Goal: Task Accomplishment & Management: Manage account settings

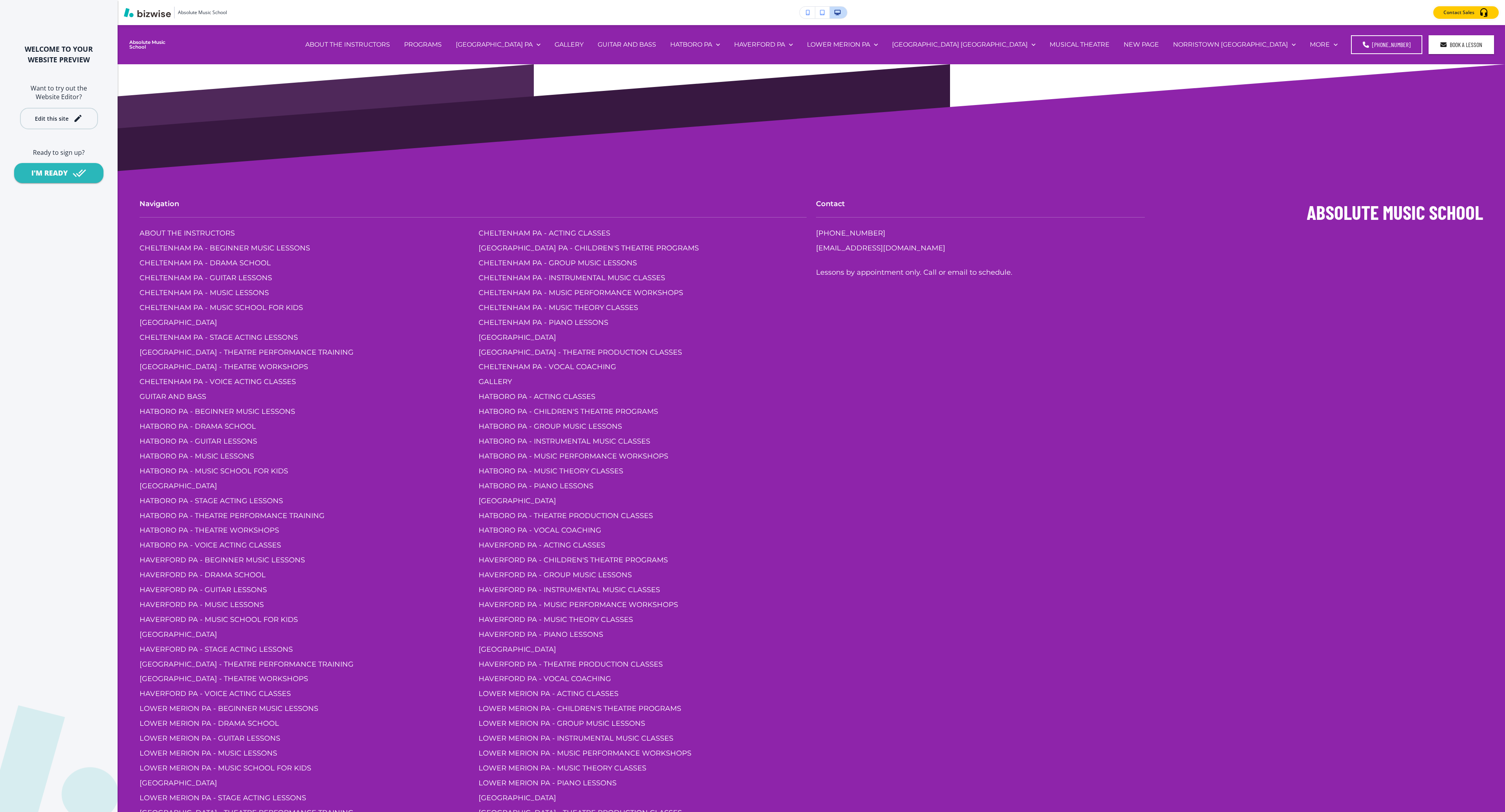
click at [42, 121] on div "Edit this site" at bounding box center [52, 118] width 34 height 6
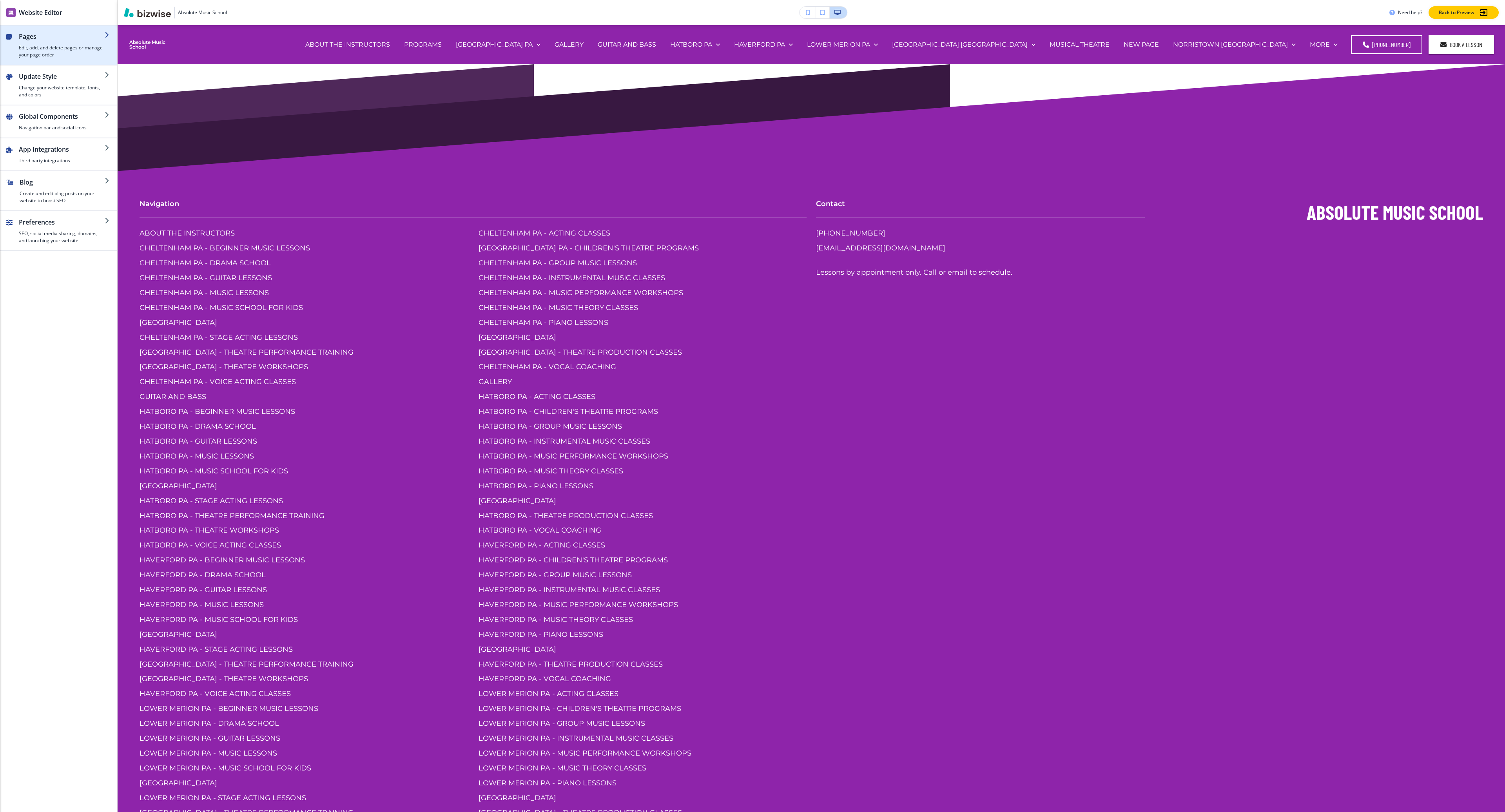
click at [86, 53] on h4 "Edit, add, and delete pages or manage your page order" at bounding box center [62, 51] width 86 height 14
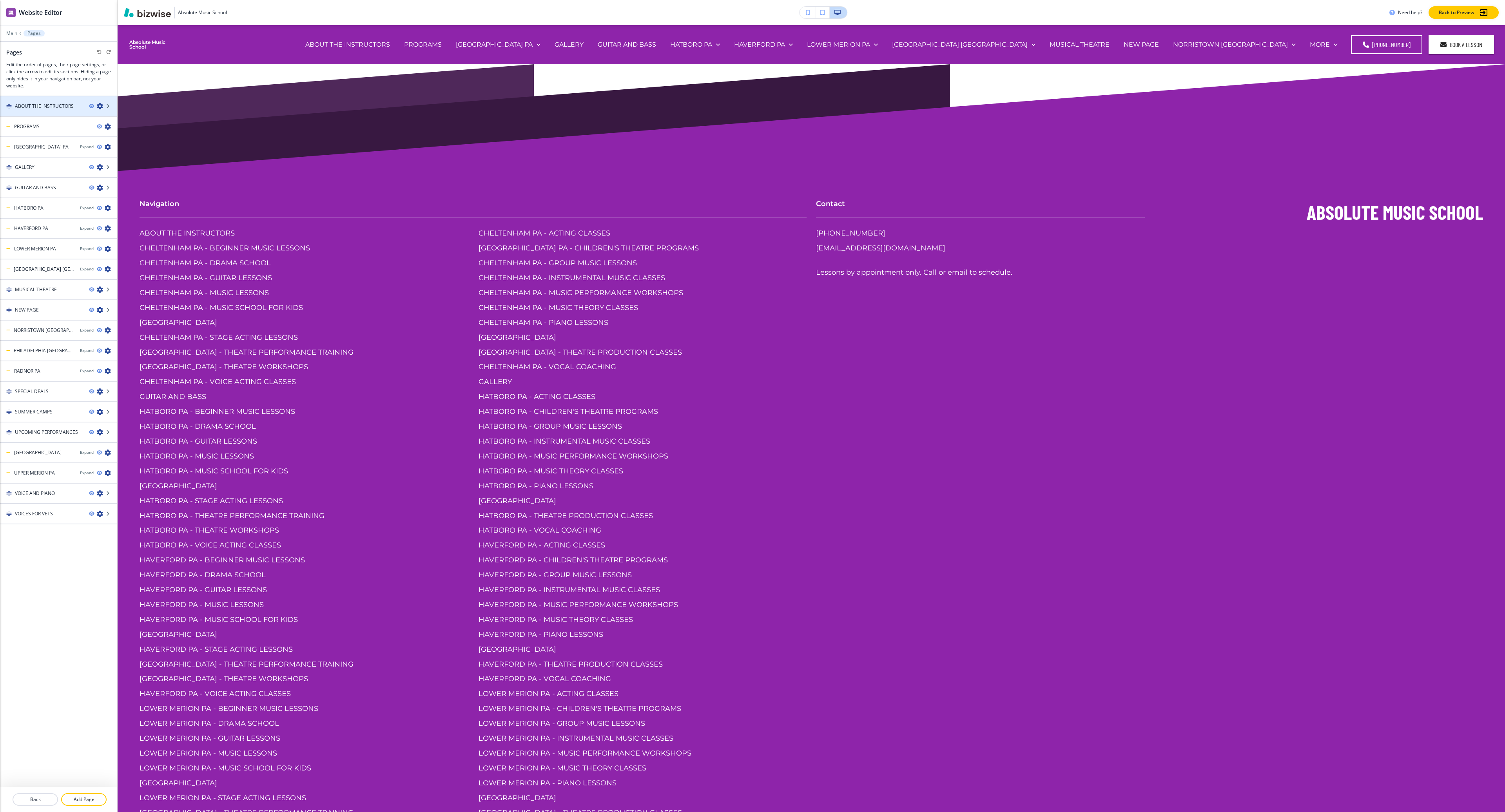
click at [34, 108] on h4 "ABOUT THE INSTRUCTORS" at bounding box center [44, 106] width 59 height 7
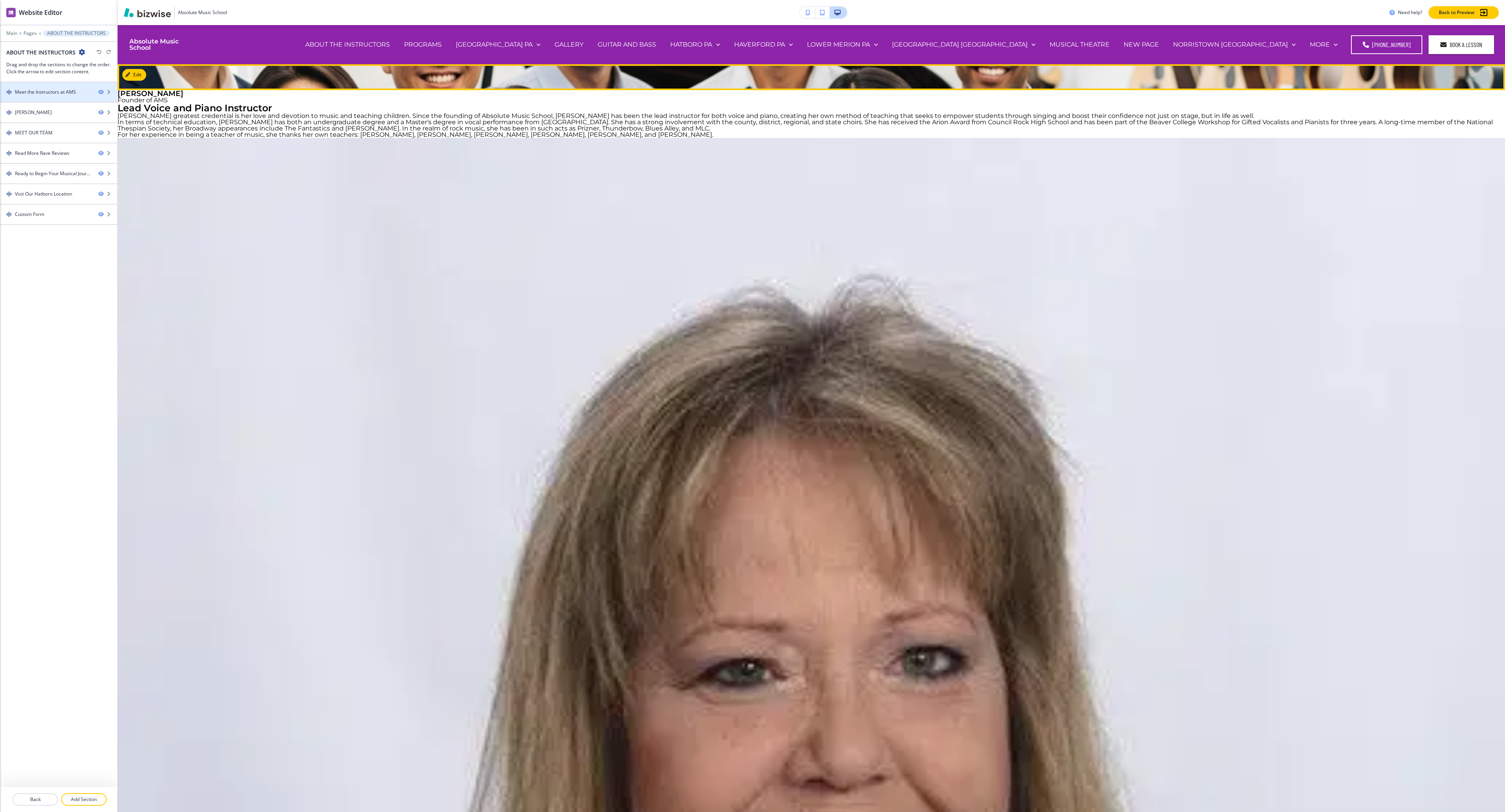
click at [53, 93] on div "Meet the Instructors at AMS" at bounding box center [45, 92] width 61 height 7
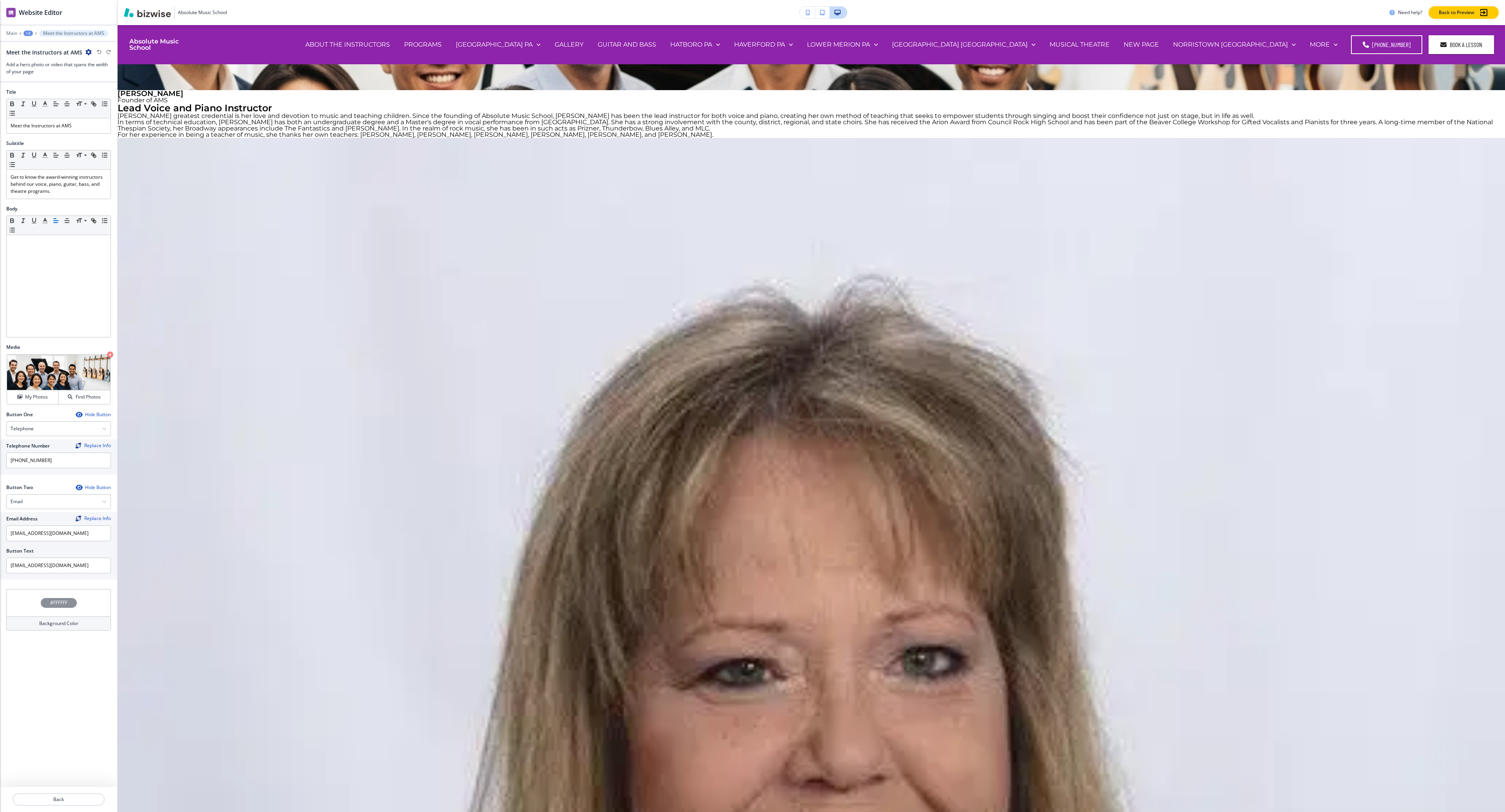
scroll to position [39, 0]
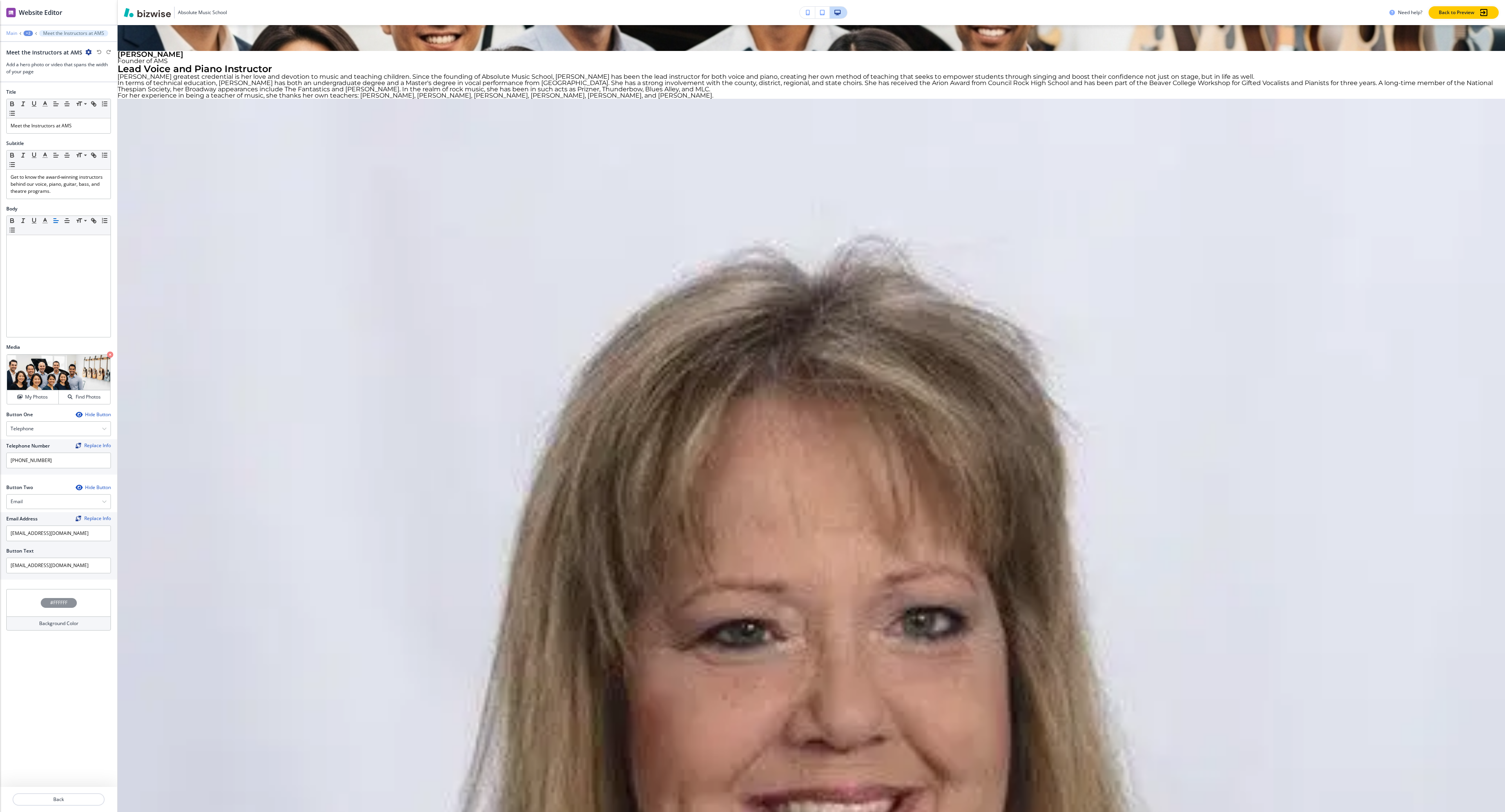
click at [16, 31] on p "Main" at bounding box center [12, 33] width 11 height 5
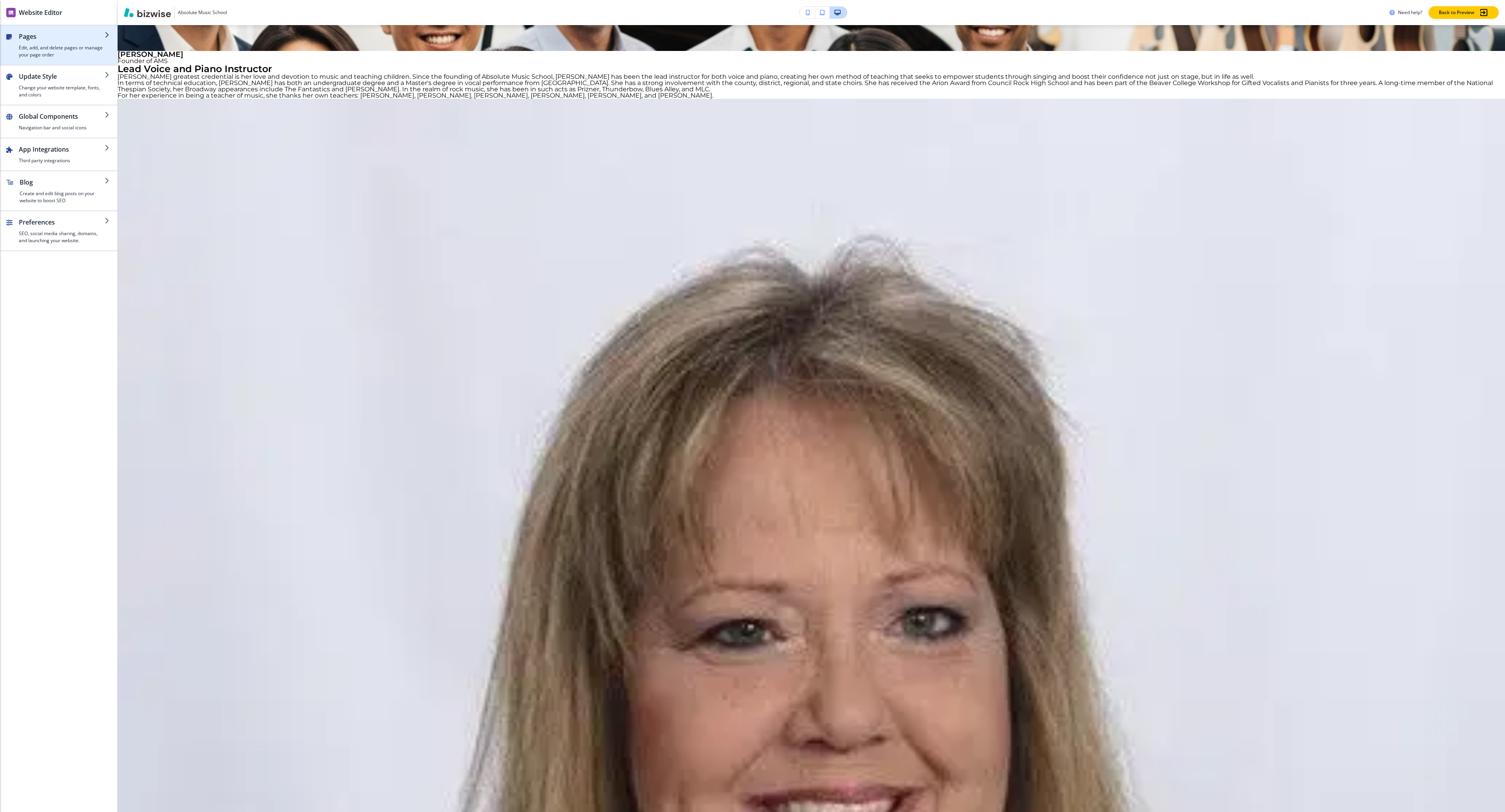
click at [60, 40] on h2 "Pages" at bounding box center [62, 36] width 86 height 9
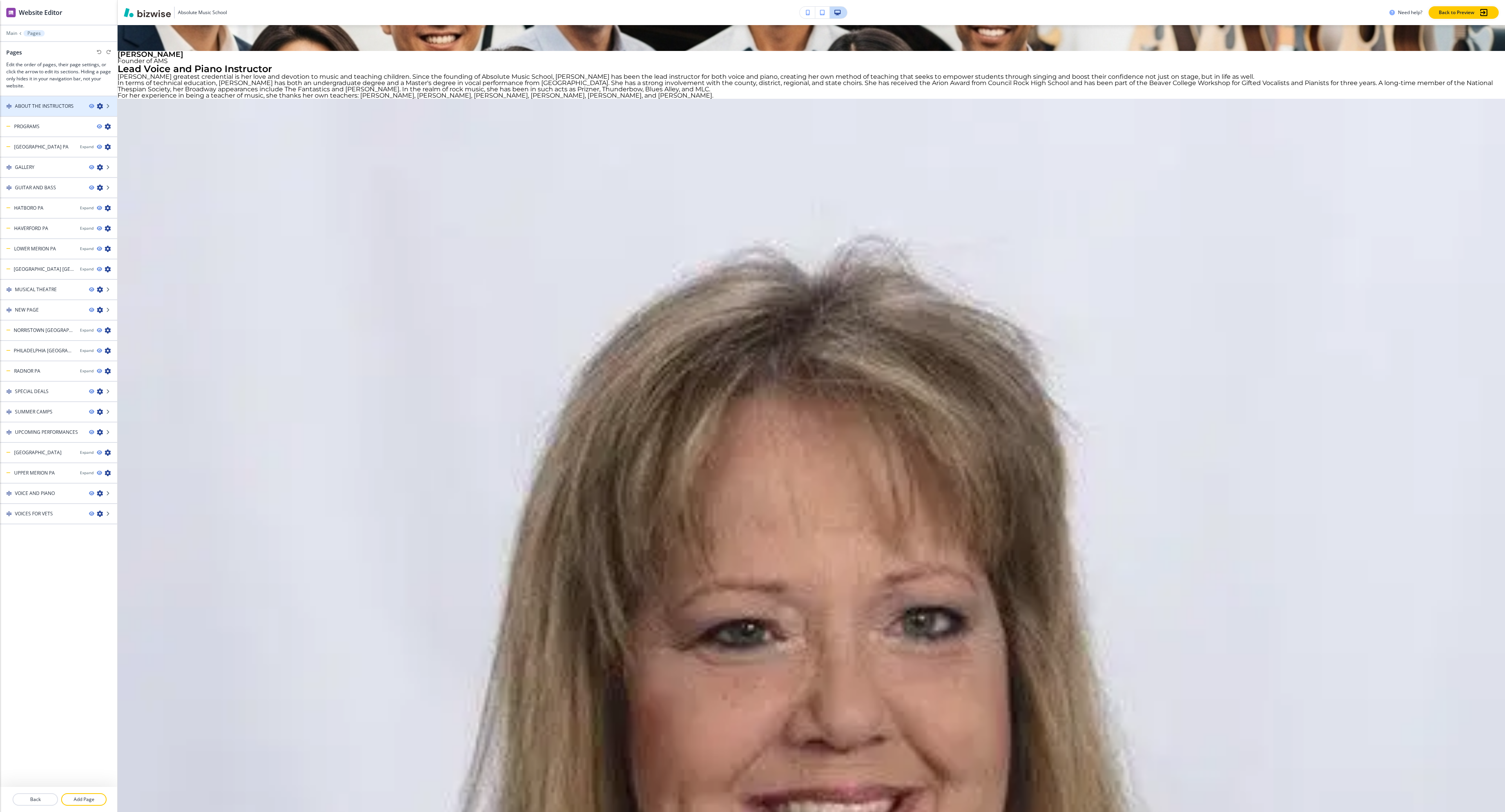
click at [99, 107] on icon "button" at bounding box center [100, 106] width 6 height 6
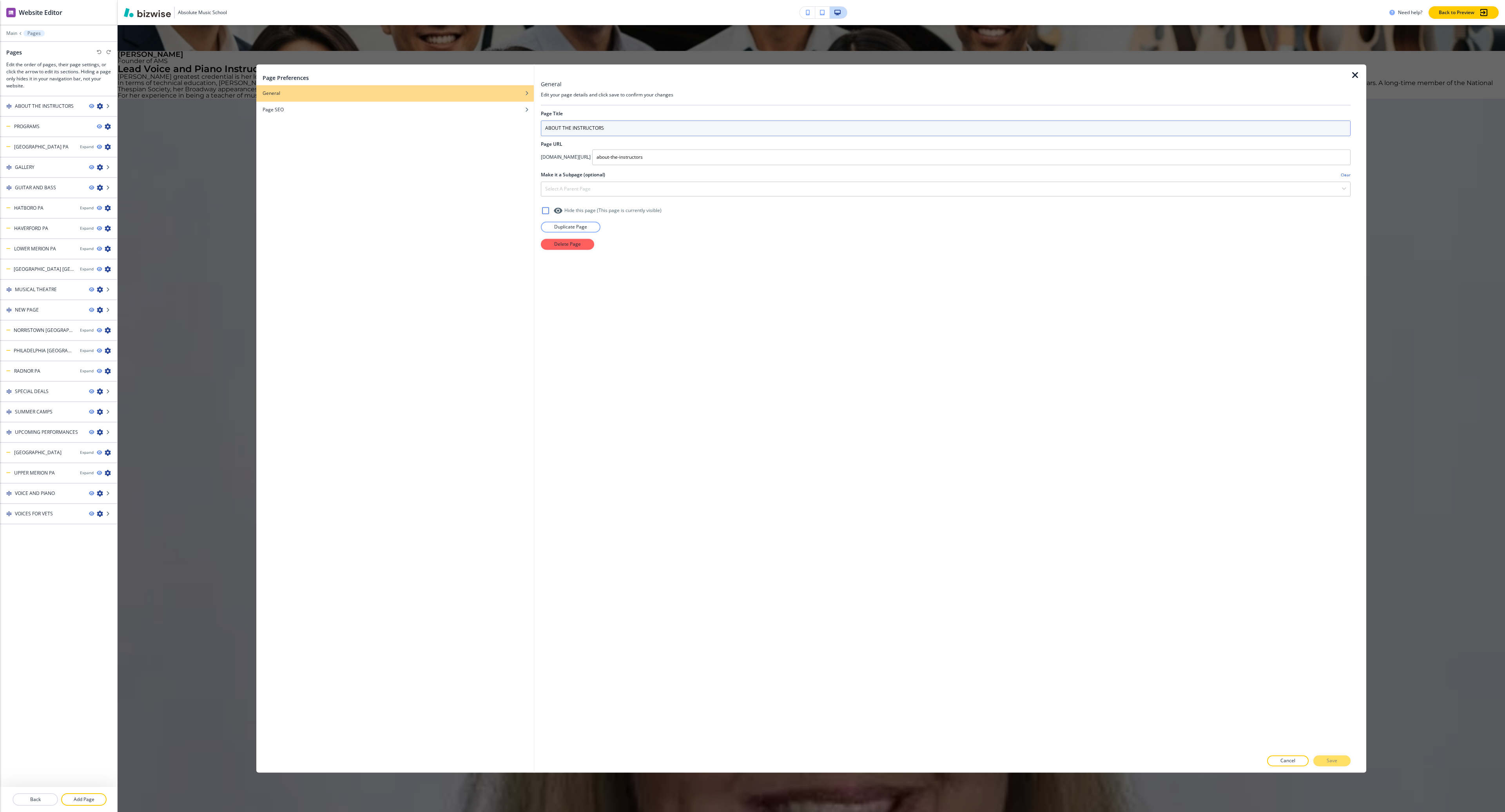
click at [634, 128] on input "ABOUT THE INSTRUCTORS" at bounding box center [945, 128] width 810 height 16
click at [764, 189] on div "Select a parent page" at bounding box center [946, 189] width 809 height 14
click at [765, 189] on div "Select a parent page" at bounding box center [946, 189] width 809 height 14
click at [727, 132] on input "ABOUT THE INSTRUCTORSdasdasdasd" at bounding box center [945, 128] width 810 height 16
type input "ABOUT THE INSTRUCTORSdasdasdasdddd"
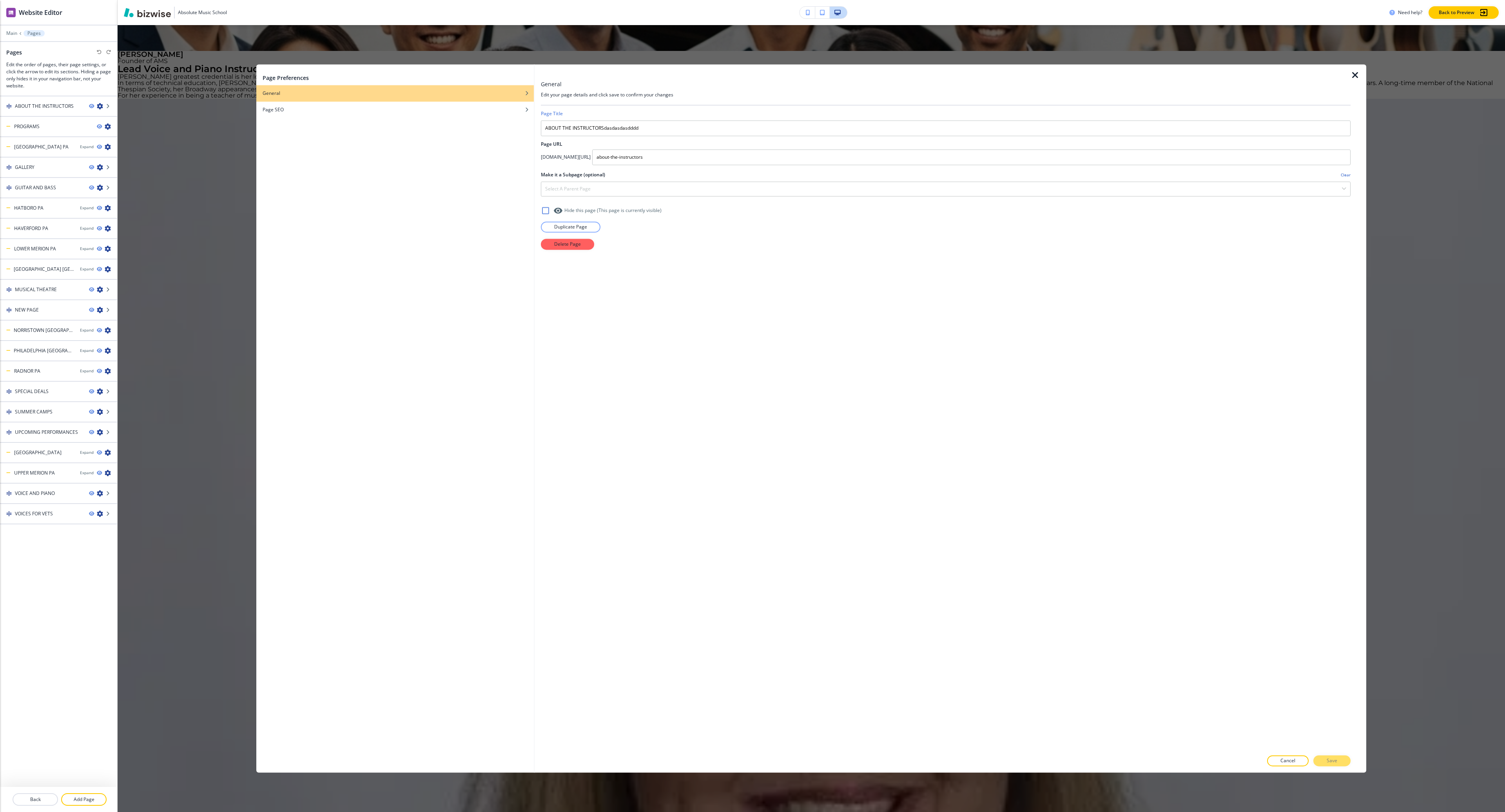
click at [1352, 78] on icon "button" at bounding box center [1356, 75] width 9 height 9
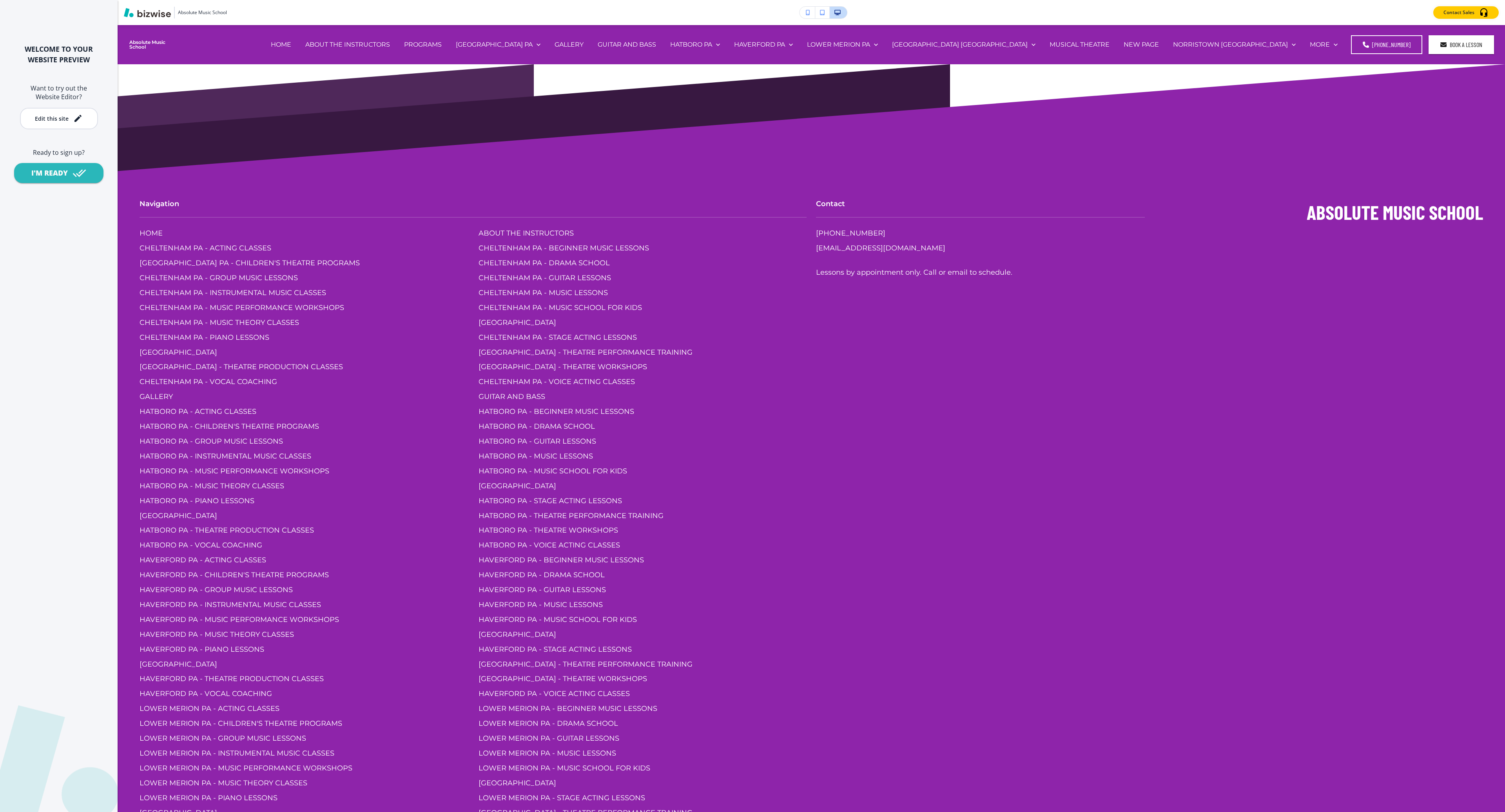
click at [44, 110] on button "Edit this site" at bounding box center [59, 118] width 78 height 21
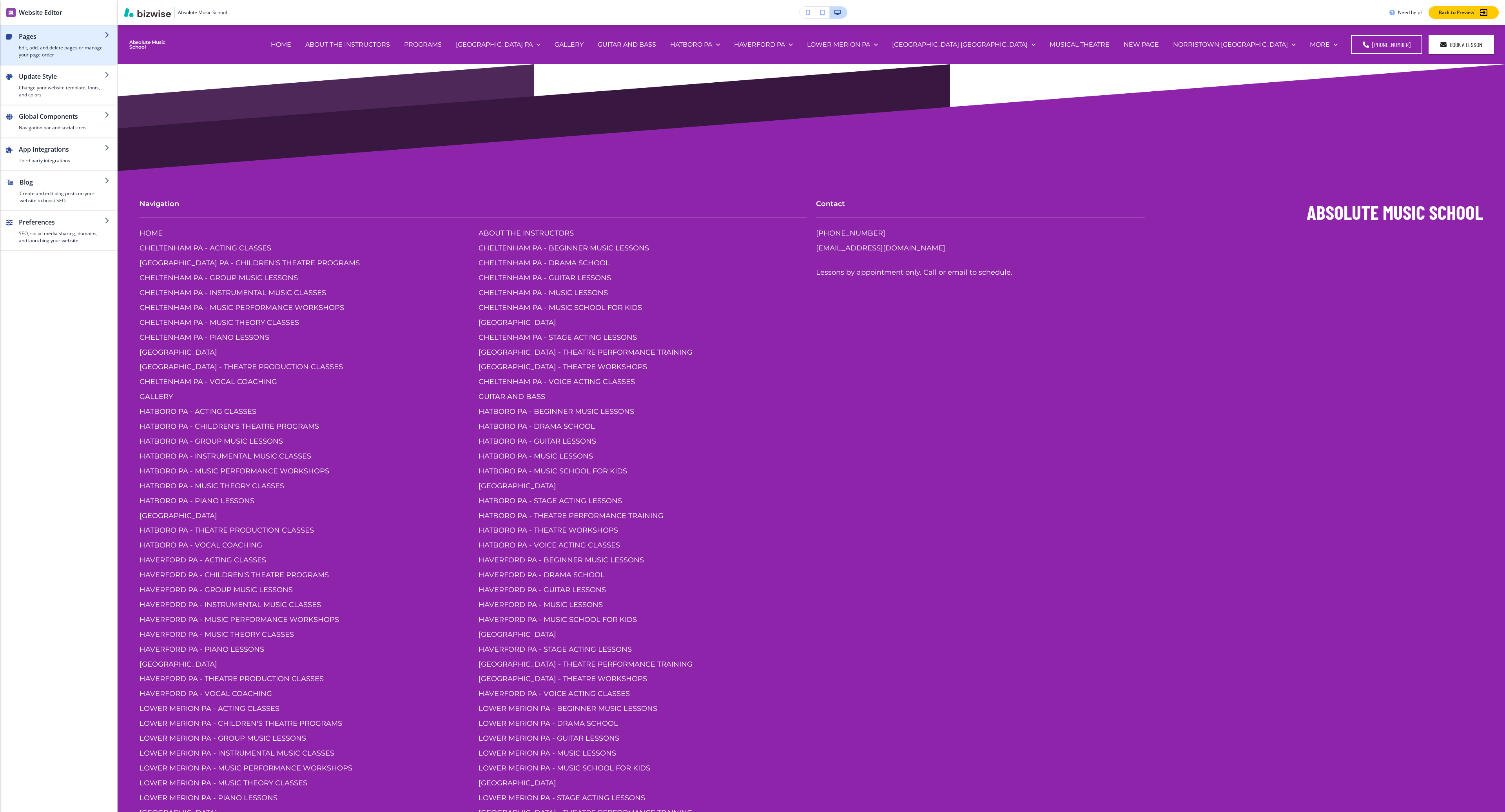
click at [86, 45] on h4 "Edit, add, and delete pages or manage your page order" at bounding box center [62, 51] width 86 height 14
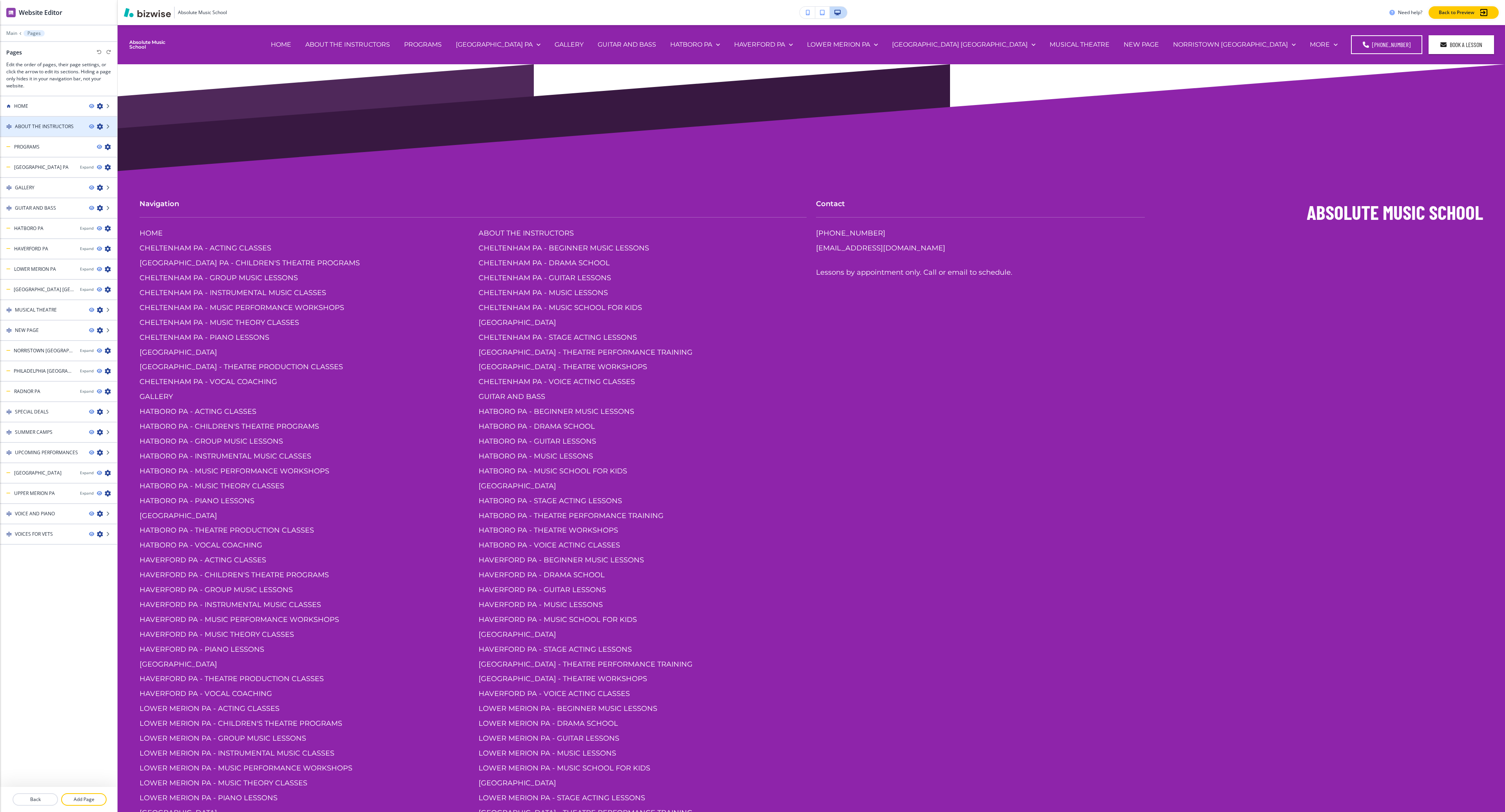
click at [99, 128] on icon "button" at bounding box center [100, 127] width 6 height 6
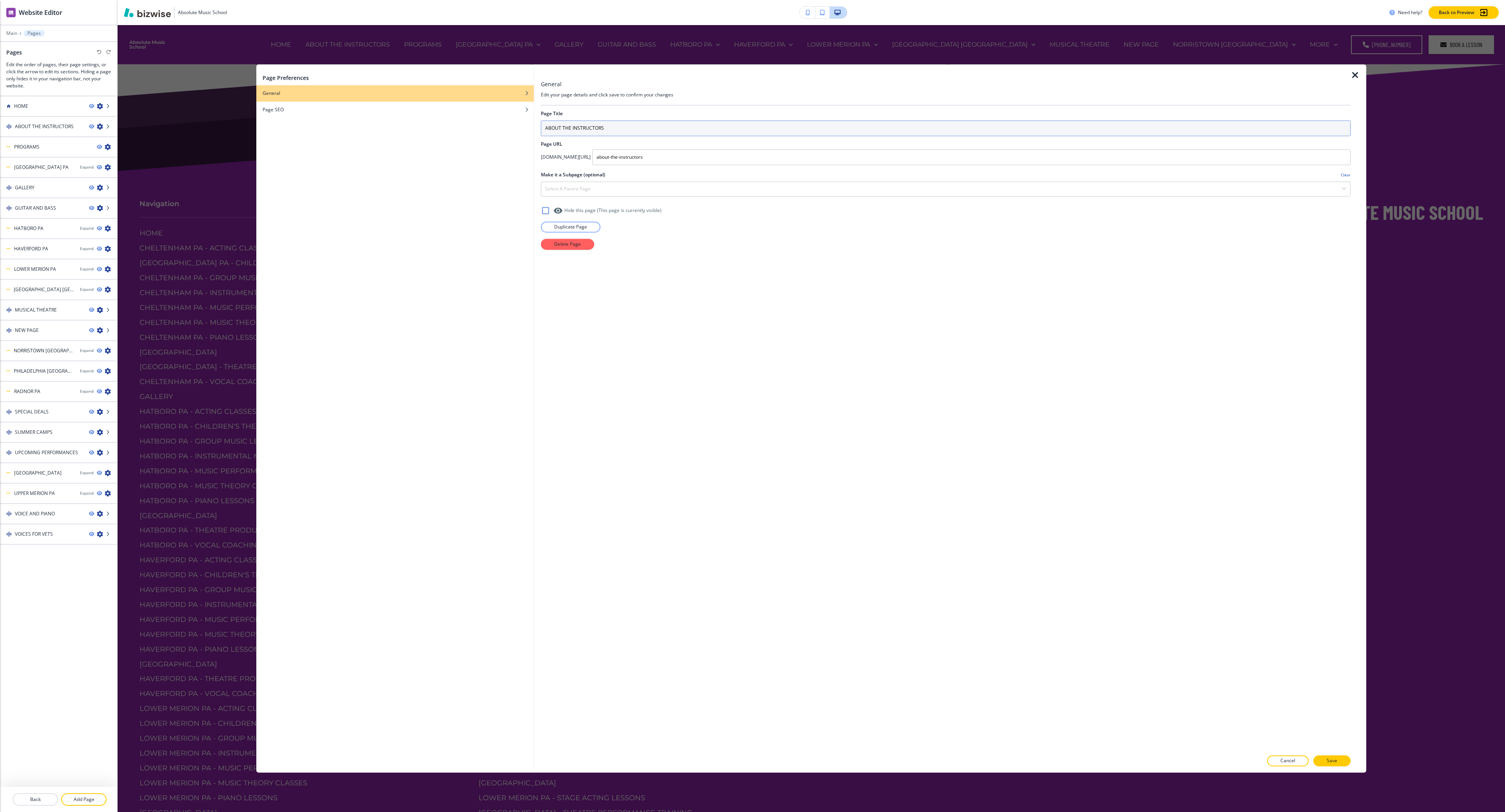
click at [627, 129] on input "ABOUT THE INSTRUCTORS" at bounding box center [945, 128] width 810 height 16
click at [1354, 73] on icon "button" at bounding box center [1356, 75] width 9 height 9
